Goal: Information Seeking & Learning: Find specific fact

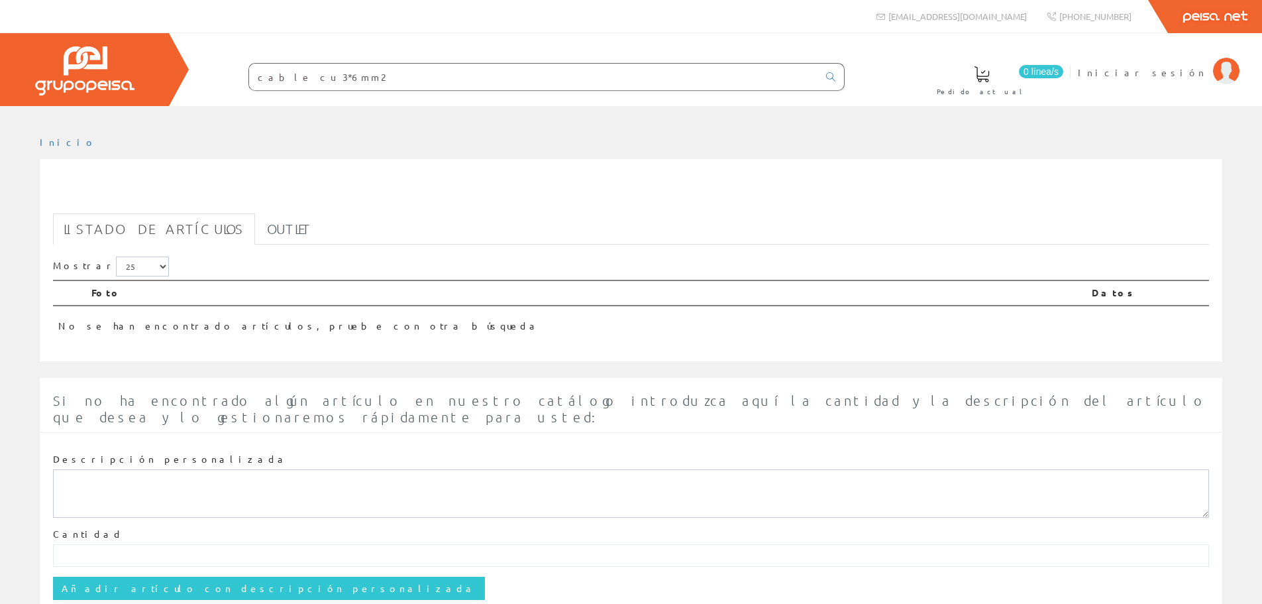
click at [459, 80] on input "cable cu 3*6mm2" at bounding box center [533, 77] width 569 height 27
click at [134, 264] on select "5 15 25 50" at bounding box center [142, 266] width 53 height 20
click at [135, 264] on select "5 15 25 50" at bounding box center [142, 266] width 53 height 20
click at [353, 81] on input "cable cu 3*6mm2" at bounding box center [533, 77] width 569 height 27
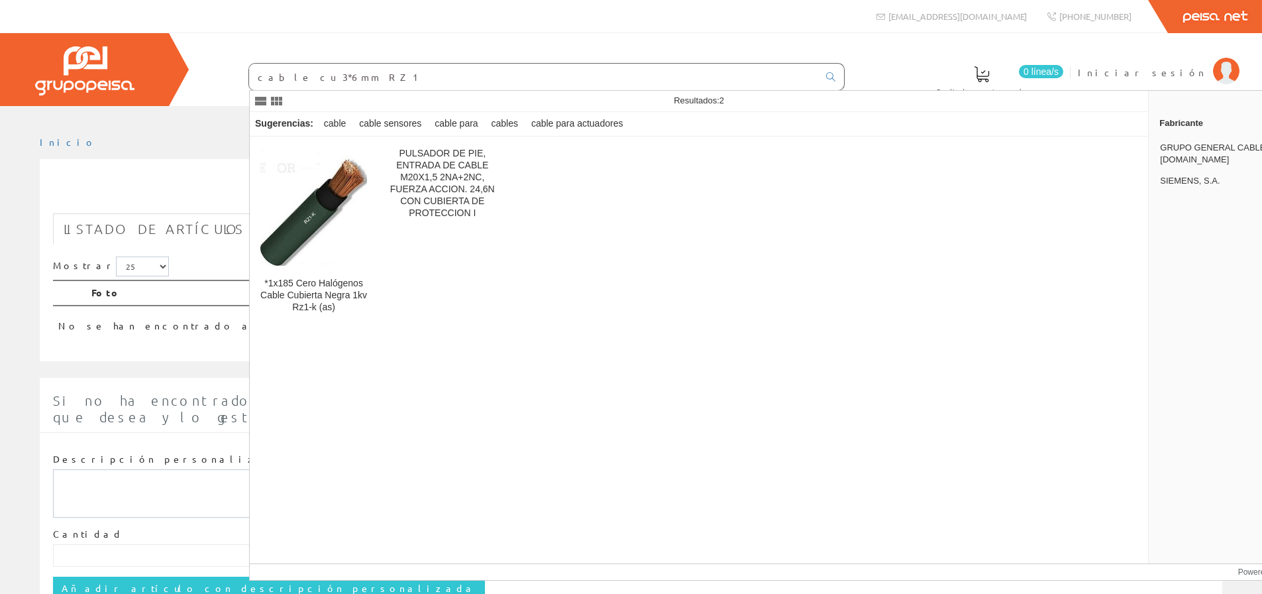
type input "cable cu 3*6mm RZ1"
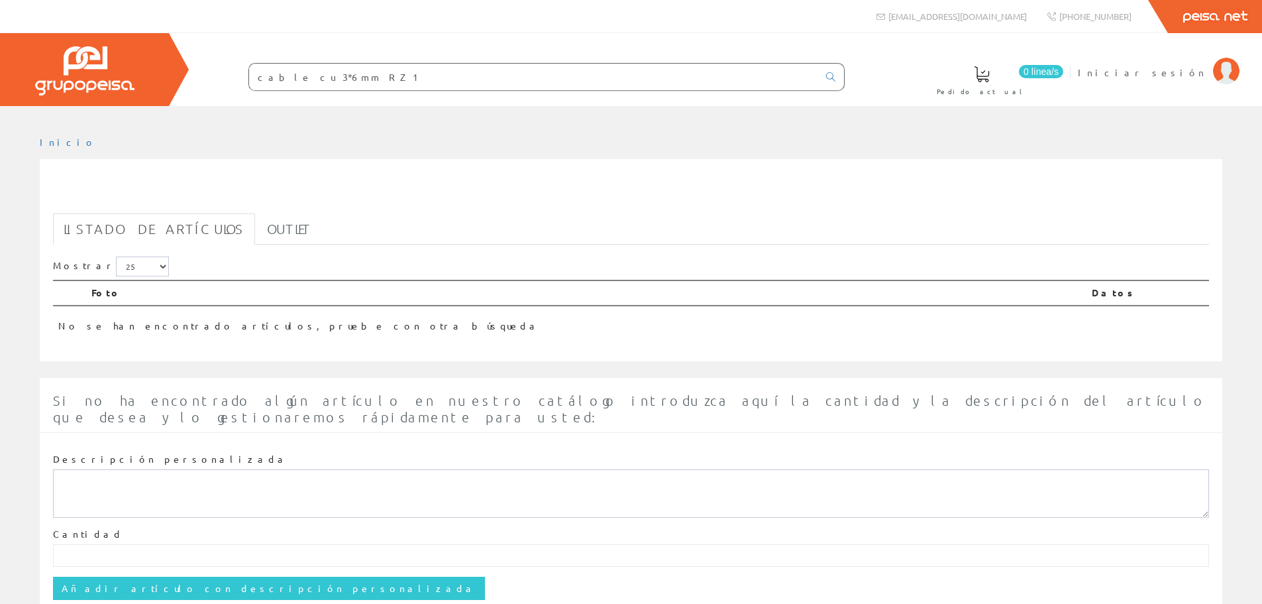
click at [419, 81] on input "cable cu 3*6mm RZ1" at bounding box center [533, 77] width 569 height 27
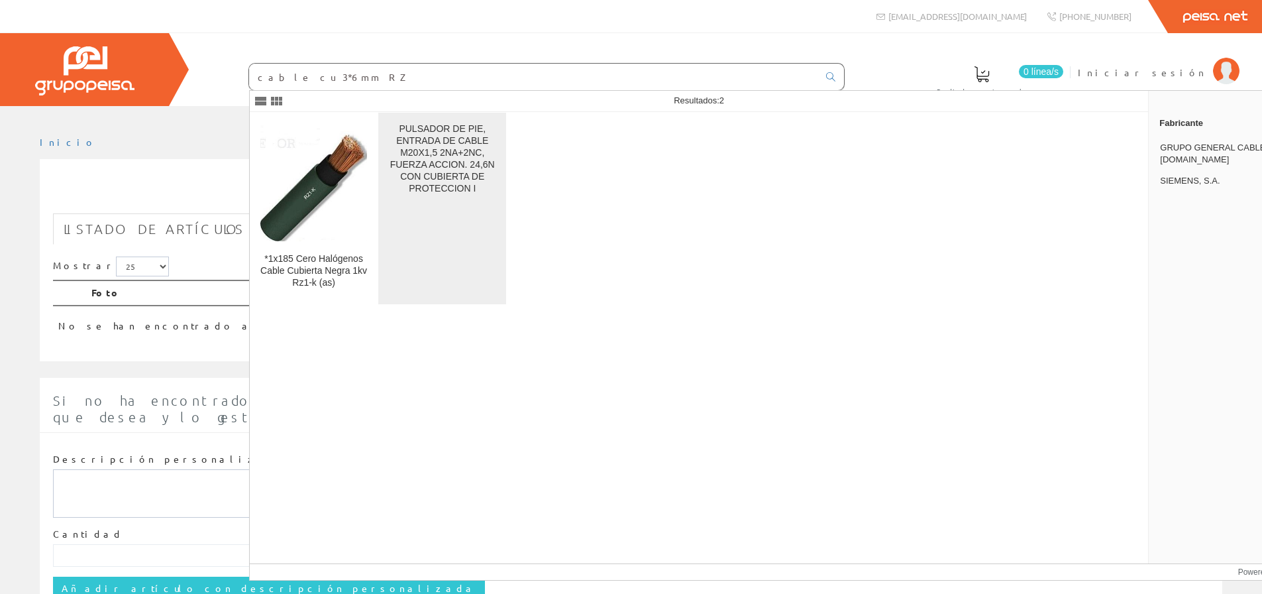
type input "cable cu 3*6mm RZ"
click at [441, 138] on div "PULSADOR DE PIE, ENTRADA DE CABLE M20X1,5 2NA+2NC, FUERZA ACCION. 24,6N CON CUB…" at bounding box center [442, 159] width 107 height 72
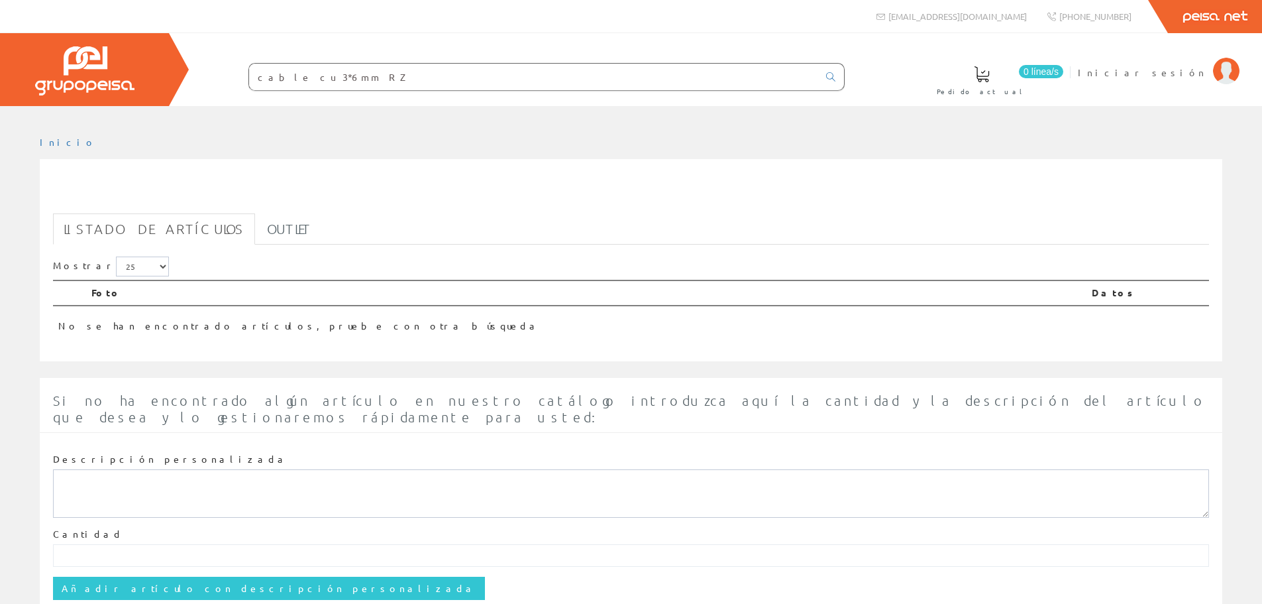
click at [351, 73] on input "cable cu 3*6mm RZ" at bounding box center [533, 77] width 569 height 27
click at [325, 127] on div "Inicio cable cu 3*6mm RZ Listado de artículos Outlet Mostrar 5 15 25 50 Foto Da…" at bounding box center [631, 393] width 1262 height 535
click at [376, 80] on input "cable cu 3*6mm RZ" at bounding box center [533, 77] width 569 height 27
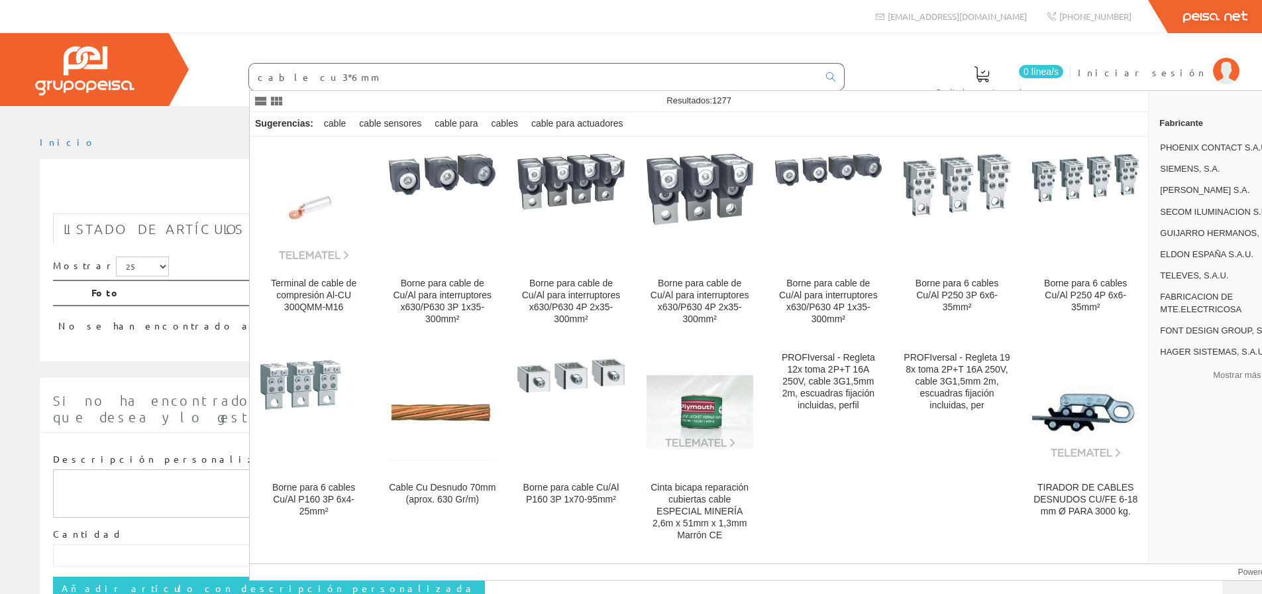
type input "cable cu 3*6mm"
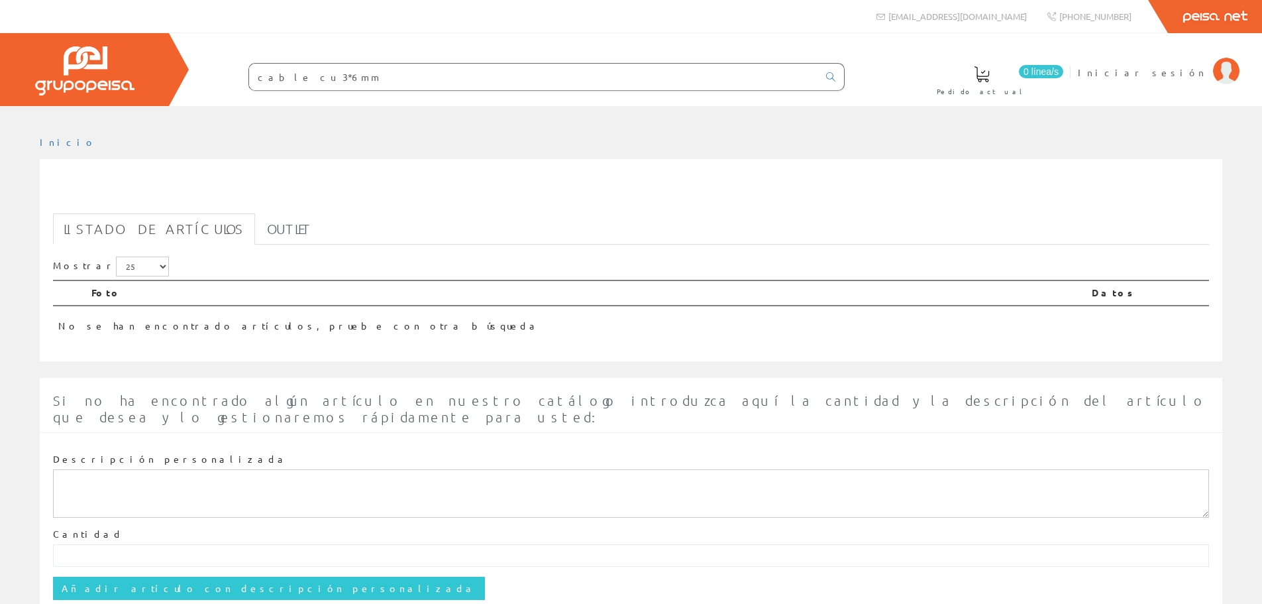
click at [366, 82] on input "cable cu 3*6mm" at bounding box center [533, 77] width 569 height 27
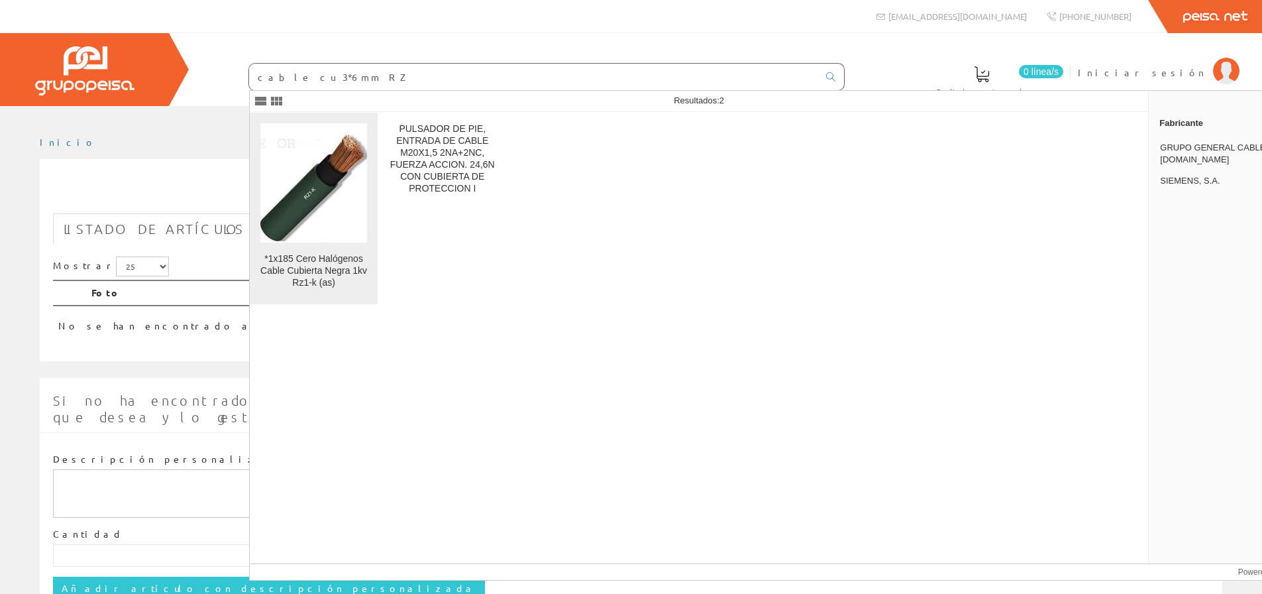
type input "cable cu 3*6mm RZ"
click at [347, 182] on img at bounding box center [313, 183] width 107 height 117
